Goal: Transaction & Acquisition: Purchase product/service

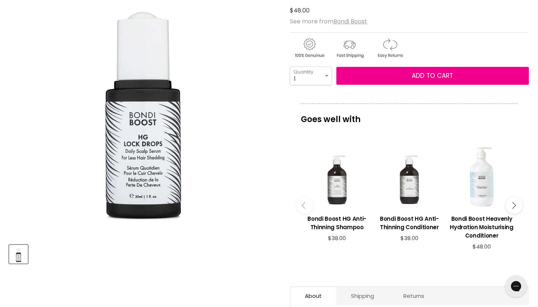
scroll to position [120, 0]
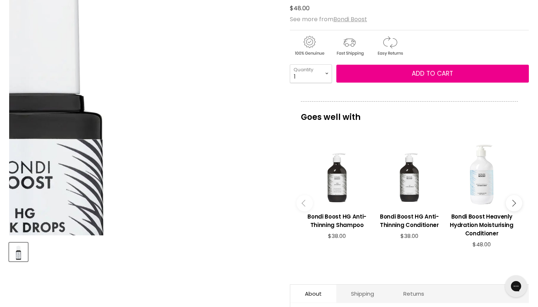
click at [261, 60] on img "Bondi Boost HG Lock Drops image. Click or Scroll to Zoom." at bounding box center [24, 143] width 535 height 535
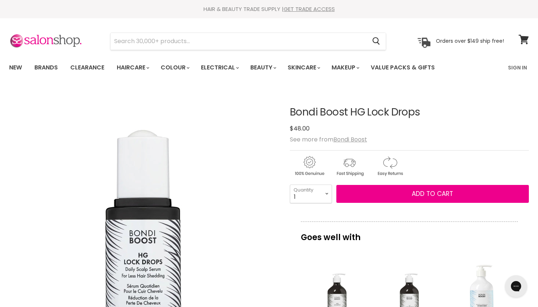
scroll to position [0, 0]
click at [518, 70] on link "Sign In" at bounding box center [518, 67] width 28 height 15
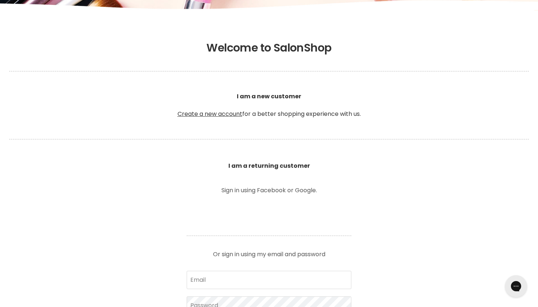
scroll to position [122, 0]
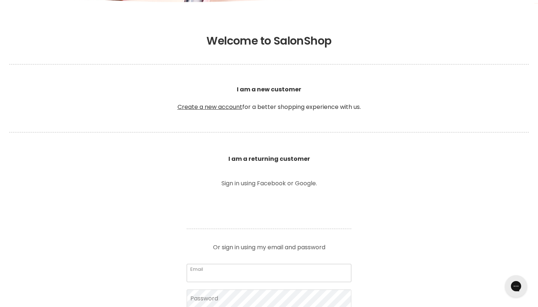
type input "bchicstyle@icloud.com"
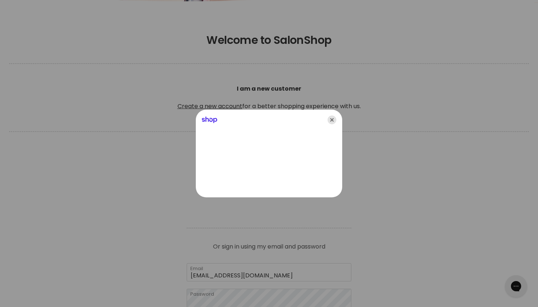
click at [335, 121] on icon "Close" at bounding box center [332, 120] width 9 height 9
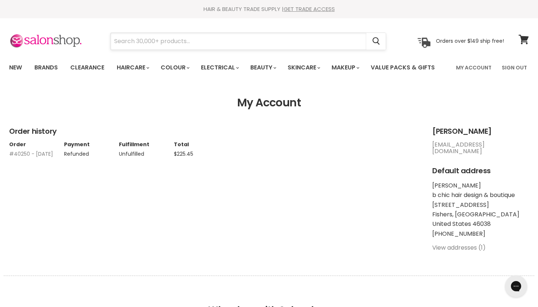
click at [290, 41] on input "Search" at bounding box center [239, 41] width 256 height 17
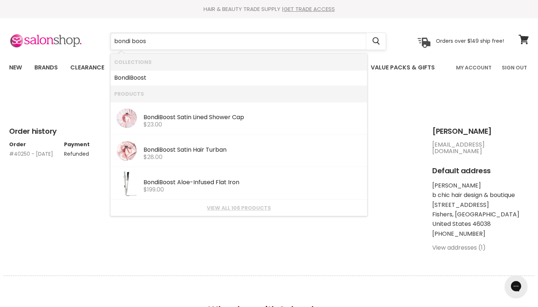
type input "bondi boost"
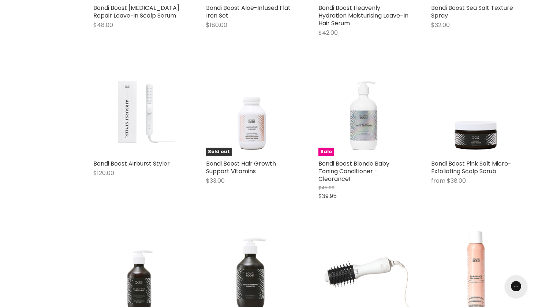
scroll to position [710, 0]
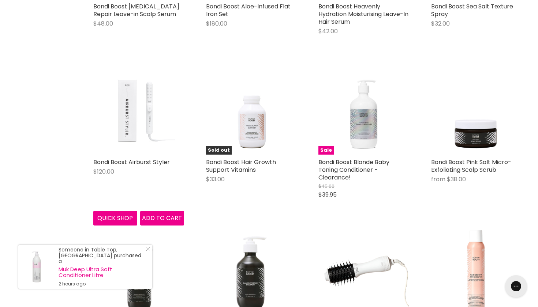
click at [134, 110] on img "Main content" at bounding box center [138, 109] width 72 height 91
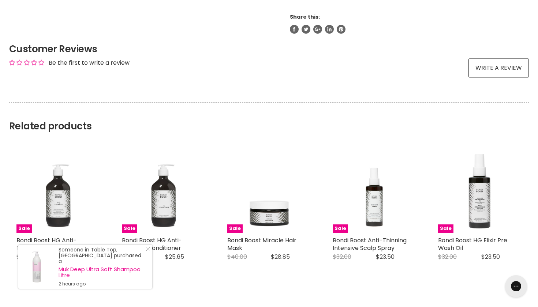
scroll to position [603, 0]
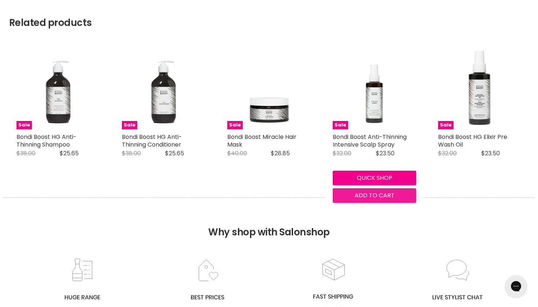
click at [400, 201] on body "Skip to content HAIR & BEAUTY TRADE SUPPLY | GET TRADE ACCESS HAIR & BEAUTY TRA…" at bounding box center [269, 22] width 538 height 1251
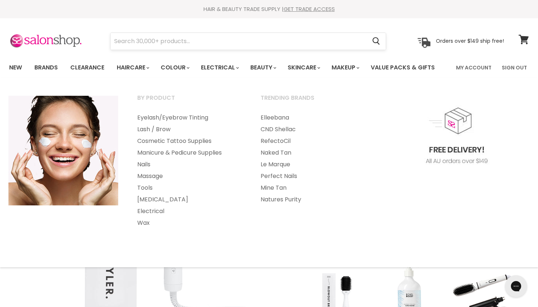
scroll to position [0, 0]
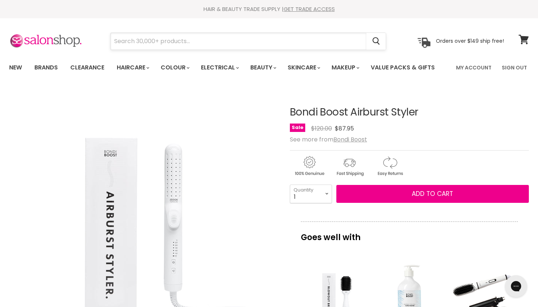
click at [240, 42] on input "Search" at bounding box center [239, 41] width 256 height 17
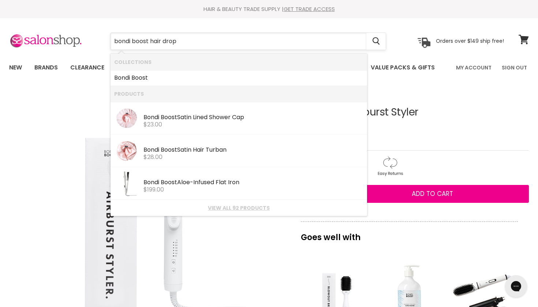
type input "bondi boost hair drops"
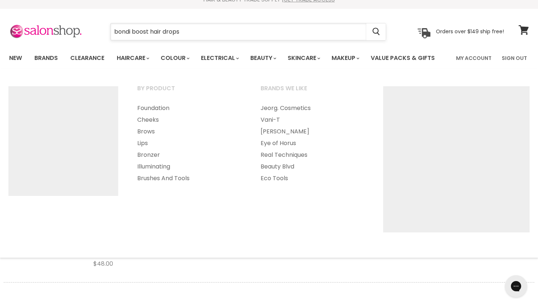
click at [317, 37] on input "bondi boost hair drops" at bounding box center [239, 31] width 256 height 17
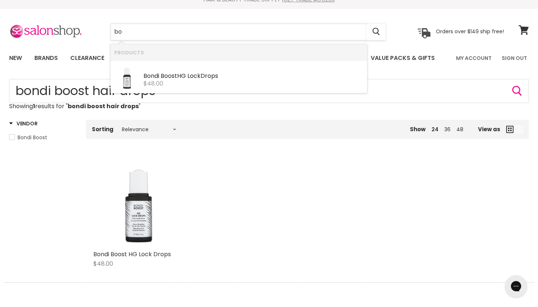
type input "b"
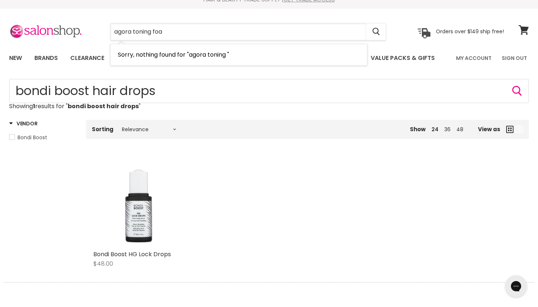
type input "agora toning foam"
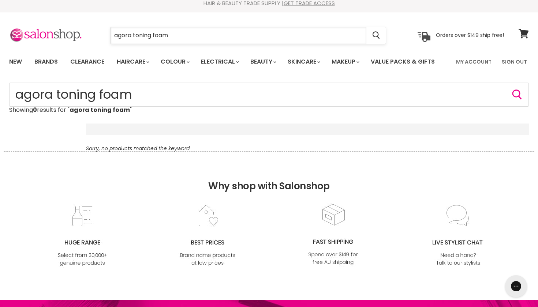
click at [114, 34] on input "agora toning foam" at bounding box center [239, 35] width 256 height 17
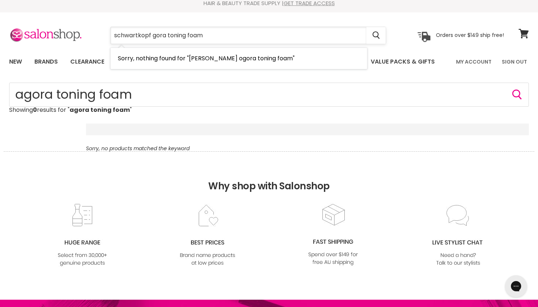
type input "schwartkopf [PERSON_NAME]"
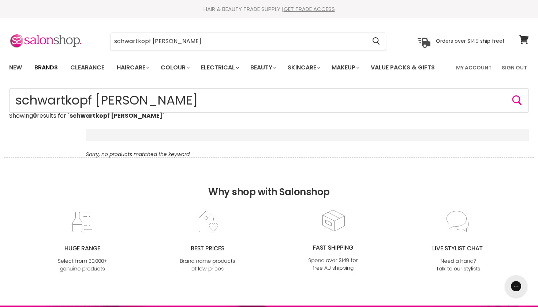
click at [49, 64] on link "Brands" at bounding box center [46, 67] width 34 height 15
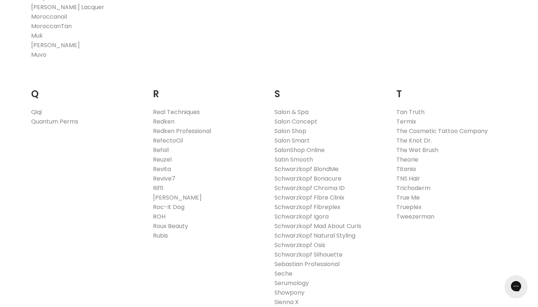
scroll to position [1127, 0]
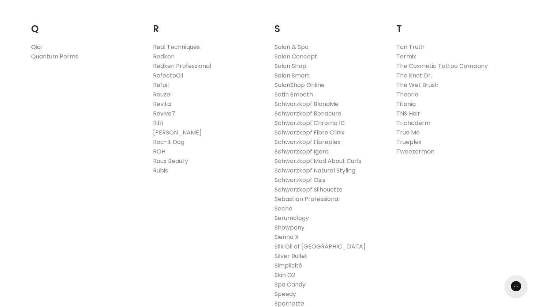
click at [314, 149] on link "Schwarzkopf Igora" at bounding box center [302, 152] width 54 height 8
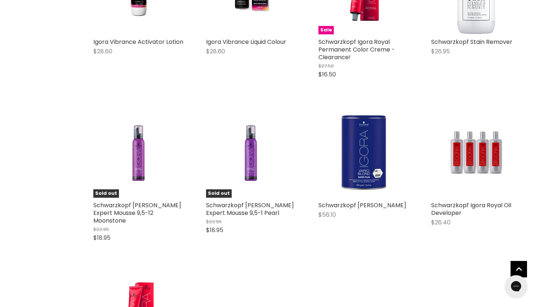
scroll to position [487, 0]
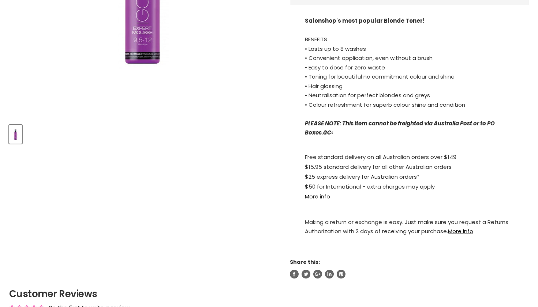
scroll to position [264, 0]
